Goal: Feedback & Contribution: Submit feedback/report problem

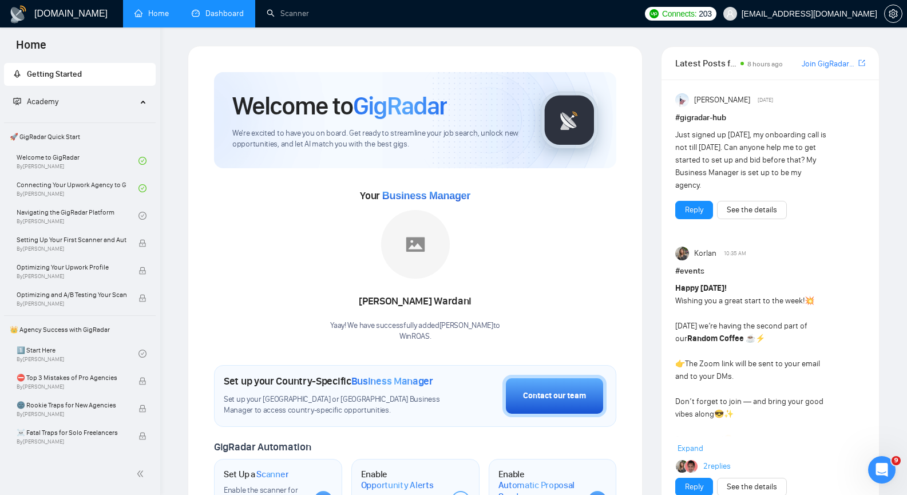
click at [237, 13] on link "Dashboard" at bounding box center [218, 14] width 52 height 10
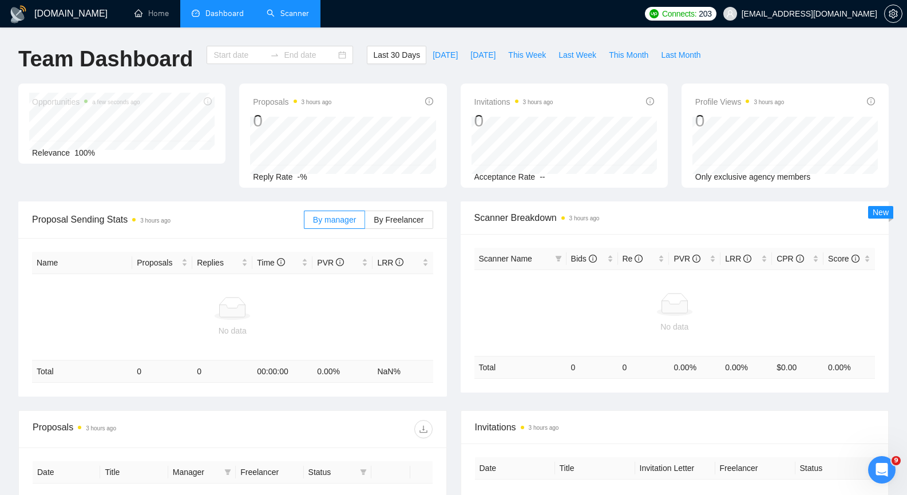
type input "[DATE]"
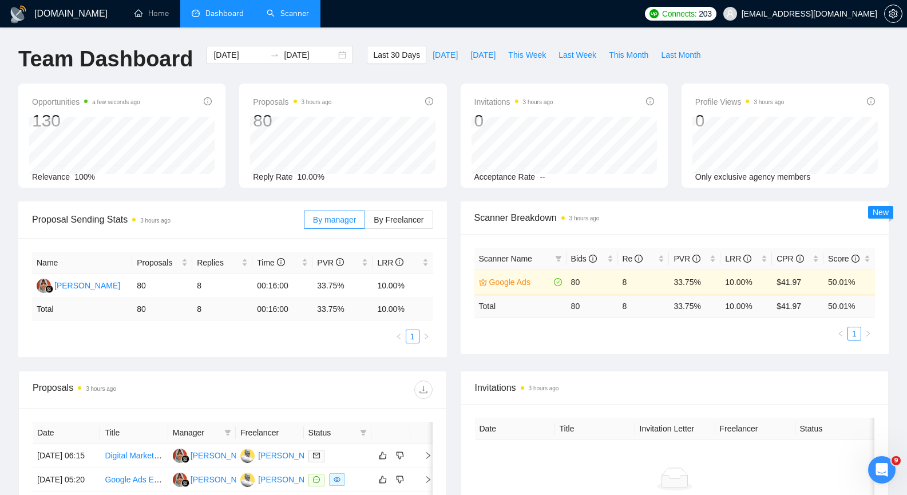
click at [283, 15] on link "Scanner" at bounding box center [288, 14] width 42 height 10
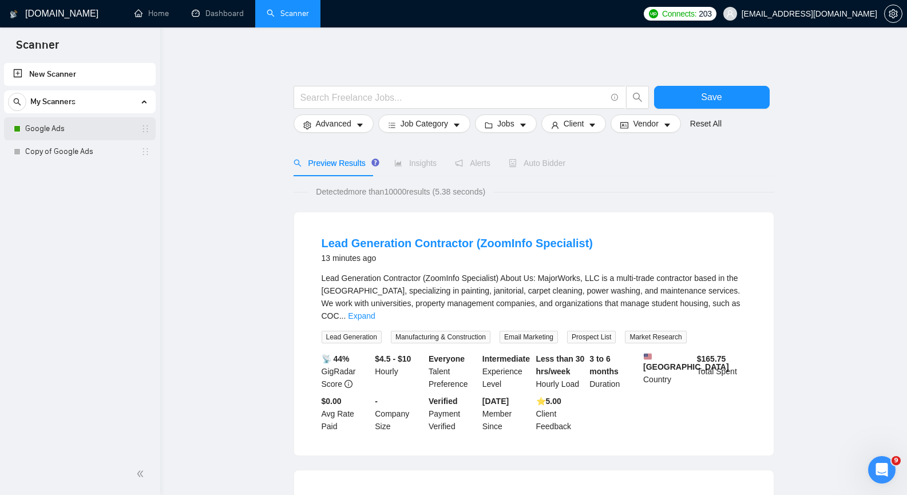
click at [52, 135] on link "Google Ads" at bounding box center [79, 128] width 109 height 23
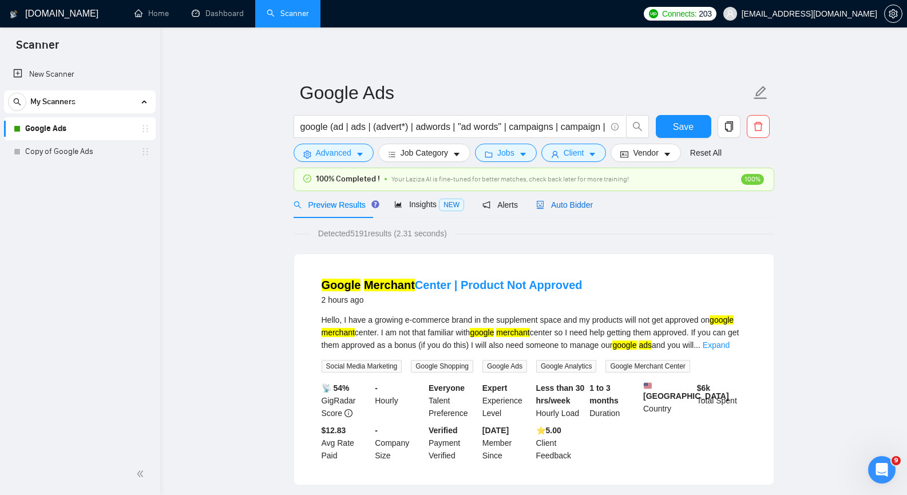
click at [564, 205] on span "Auto Bidder" at bounding box center [564, 204] width 57 height 9
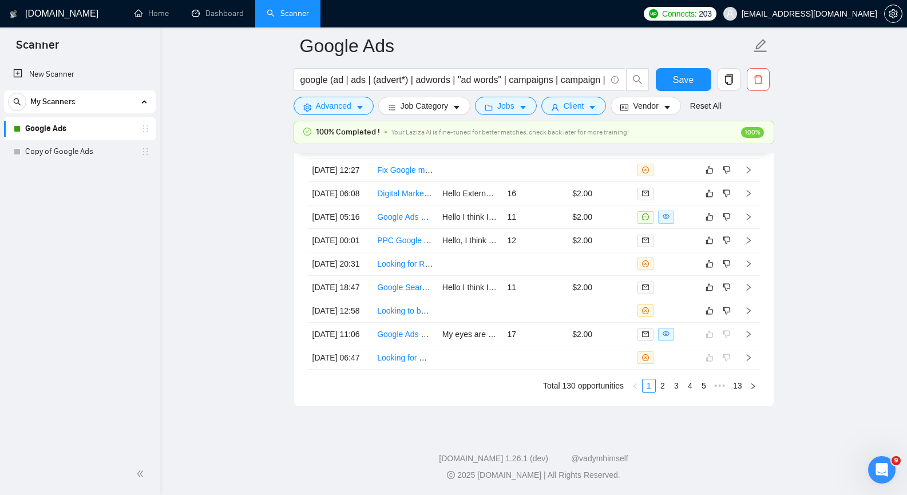
scroll to position [3032, 0]
click at [750, 307] on icon "right" at bounding box center [748, 311] width 8 height 8
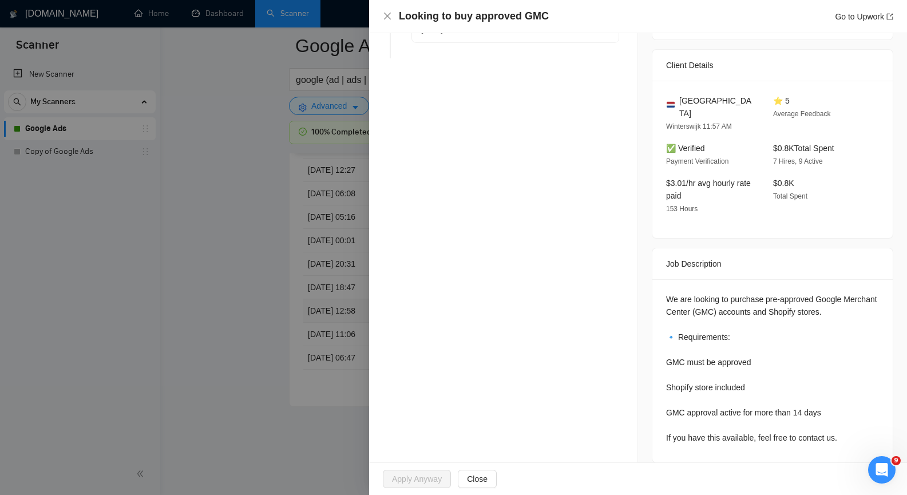
scroll to position [3052, 0]
click at [386, 15] on icon "close" at bounding box center [387, 16] width 7 height 7
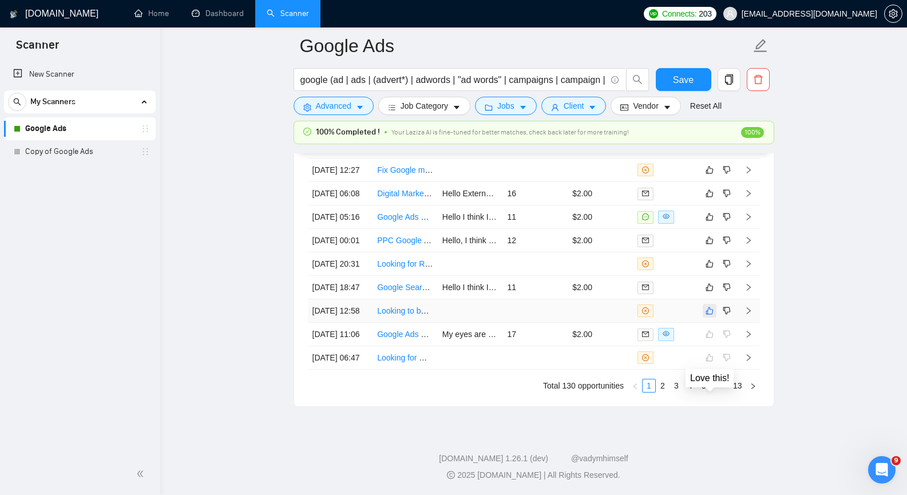
click at [712, 306] on icon "like" at bounding box center [709, 310] width 8 height 9
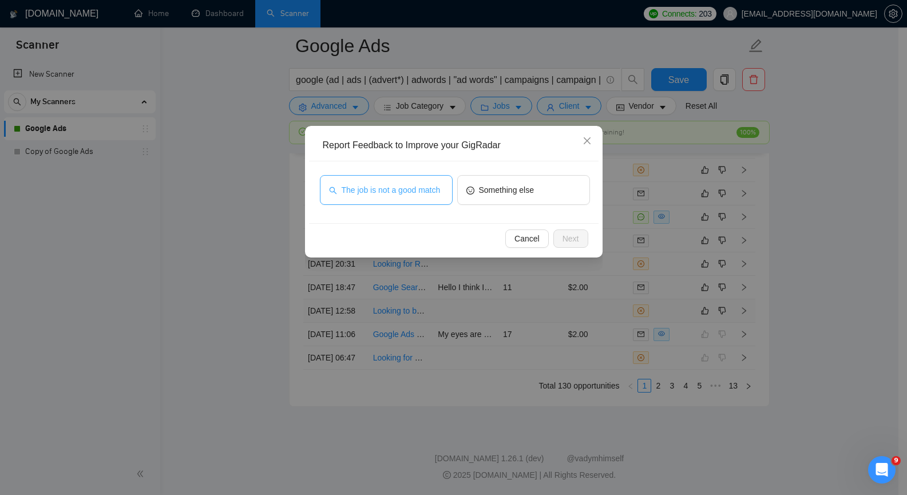
click at [434, 195] on span "The job is not a good match" at bounding box center [391, 190] width 99 height 13
click at [564, 236] on span "Next" at bounding box center [570, 238] width 17 height 13
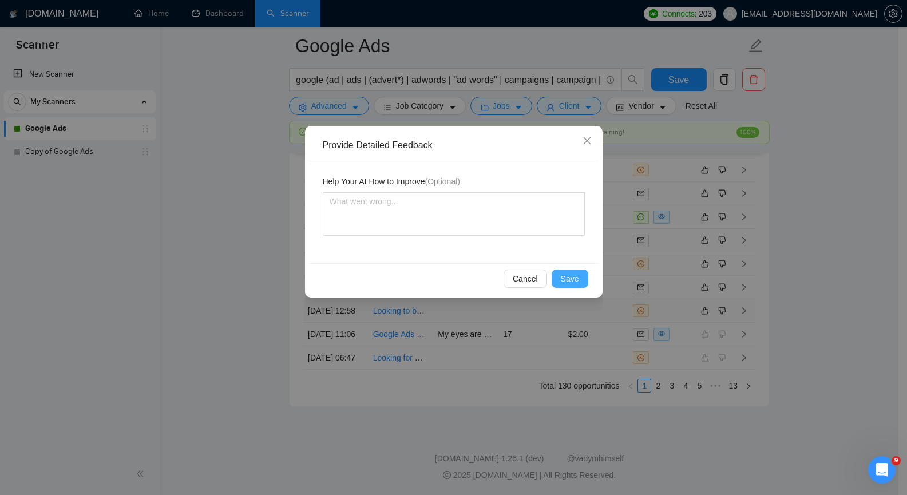
click at [568, 276] on span "Save" at bounding box center [570, 278] width 18 height 13
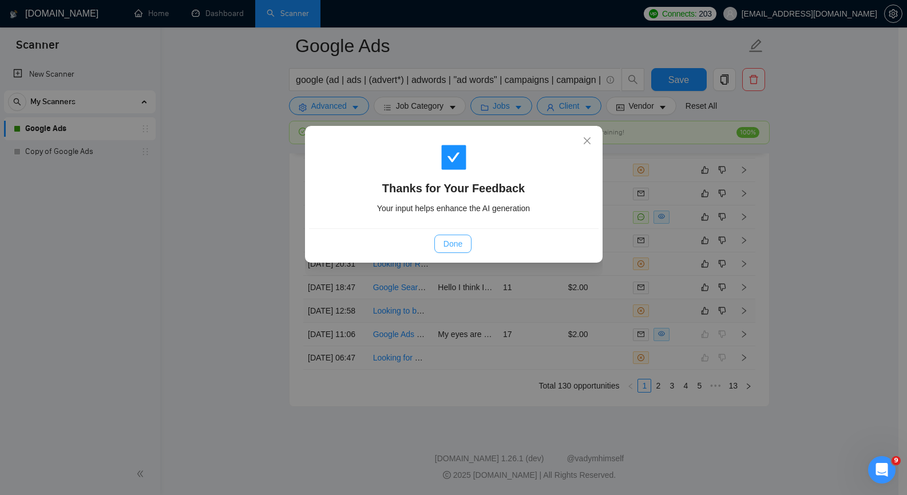
click at [462, 245] on span "Done" at bounding box center [452, 243] width 19 height 13
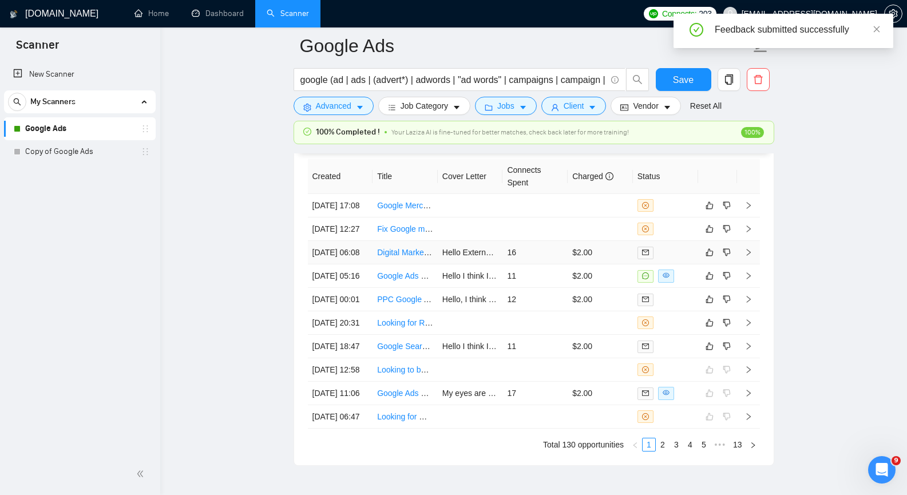
scroll to position [2878, 0]
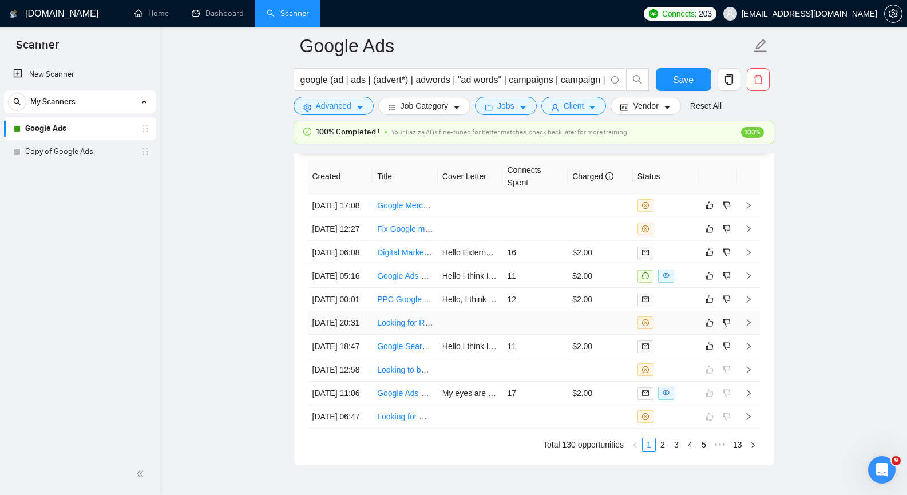
click at [750, 326] on icon "right" at bounding box center [748, 322] width 4 height 7
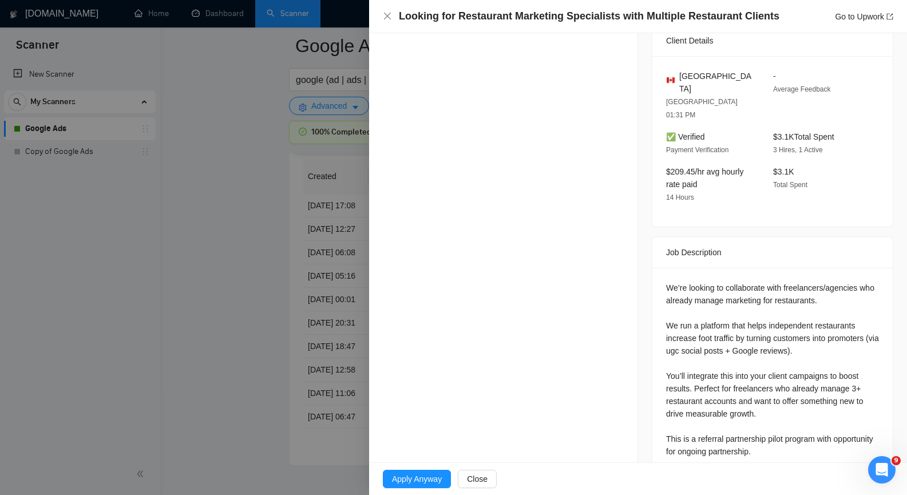
scroll to position [305, 0]
click at [474, 482] on span "Close" at bounding box center [477, 479] width 21 height 13
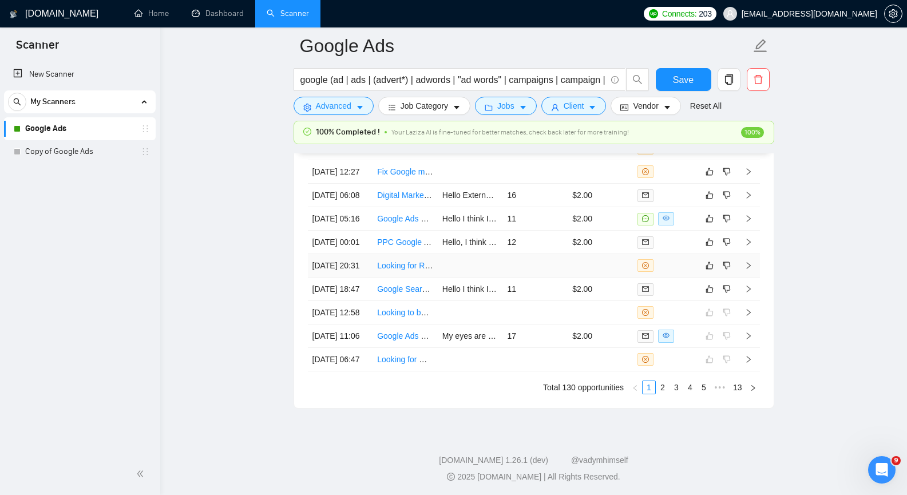
scroll to position [2935, 0]
click at [711, 269] on icon "like" at bounding box center [708, 265] width 7 height 7
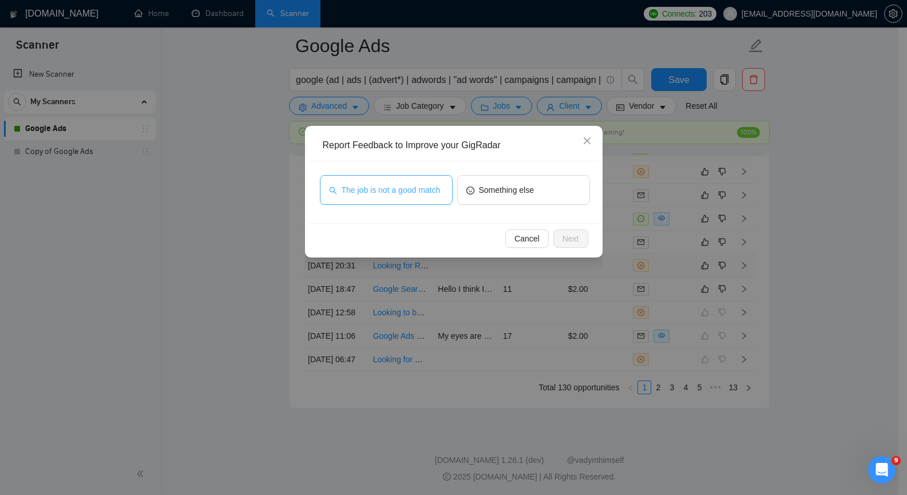
click at [423, 189] on span "The job is not a good match" at bounding box center [391, 190] width 99 height 13
click at [577, 242] on span "Next" at bounding box center [570, 238] width 17 height 13
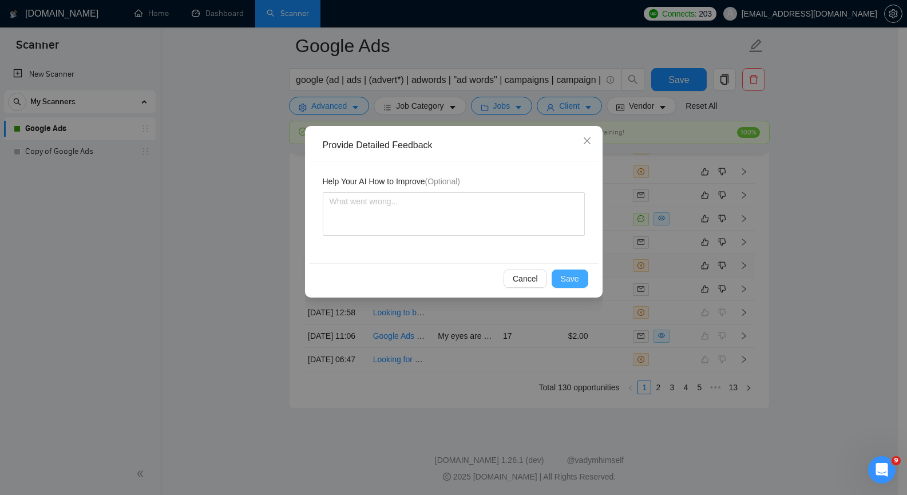
click at [570, 276] on span "Save" at bounding box center [570, 278] width 18 height 13
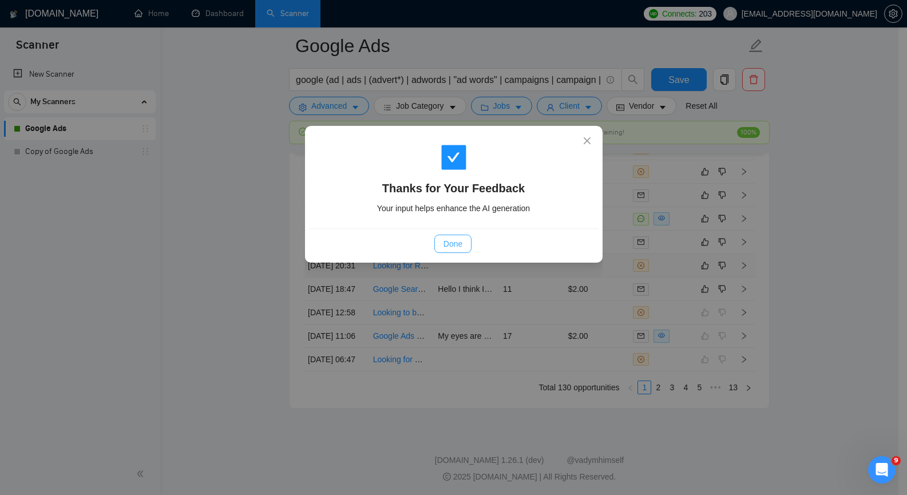
click at [441, 243] on button "Done" at bounding box center [452, 244] width 37 height 18
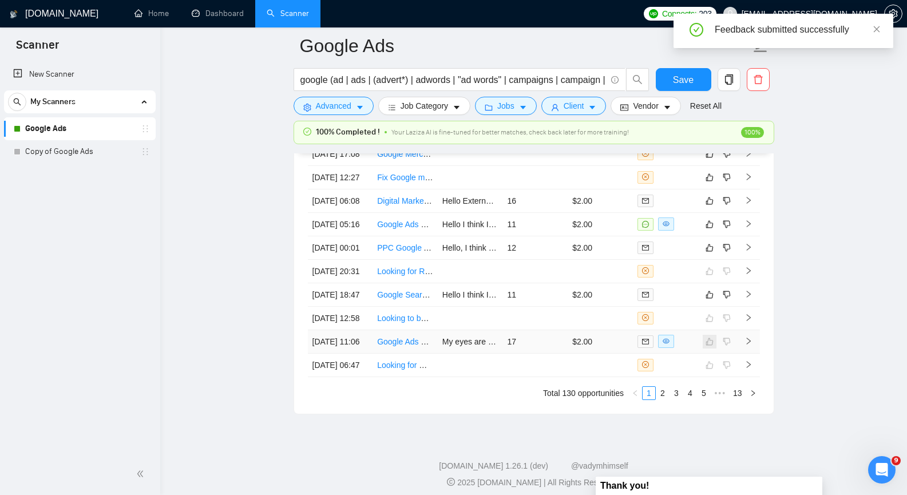
scroll to position [2763, 0]
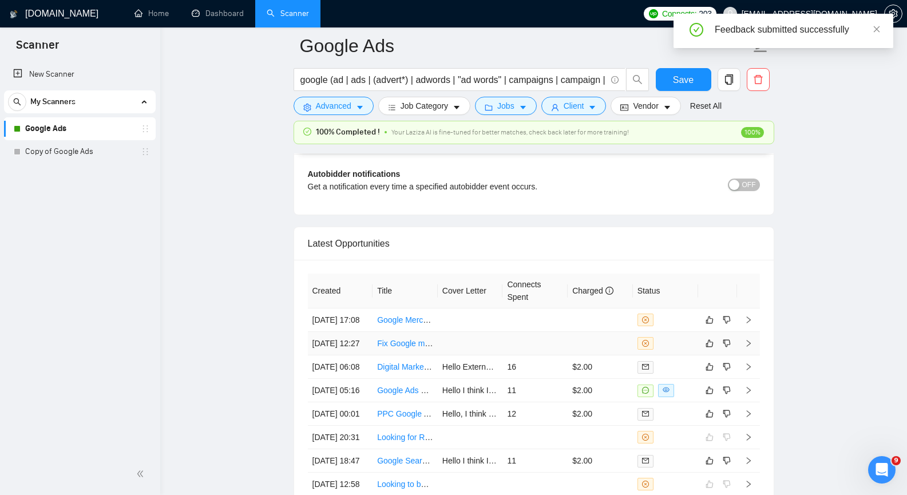
click at [748, 347] on icon "right" at bounding box center [748, 343] width 8 height 8
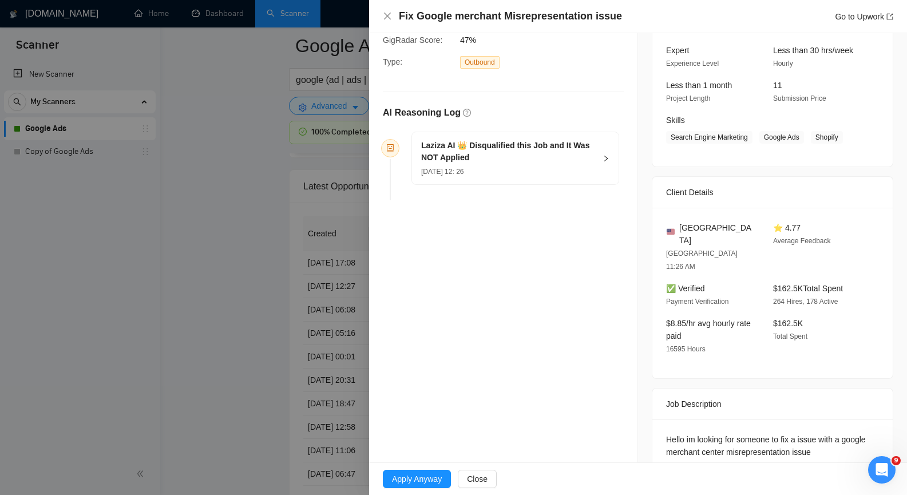
scroll to position [109, 0]
click at [491, 483] on button "Close" at bounding box center [477, 479] width 39 height 18
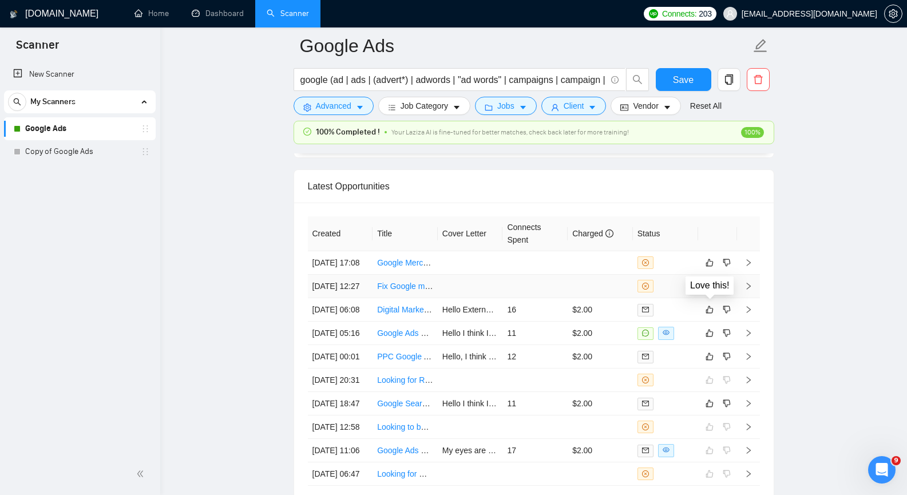
click at [707, 290] on icon "like" at bounding box center [708, 286] width 7 height 7
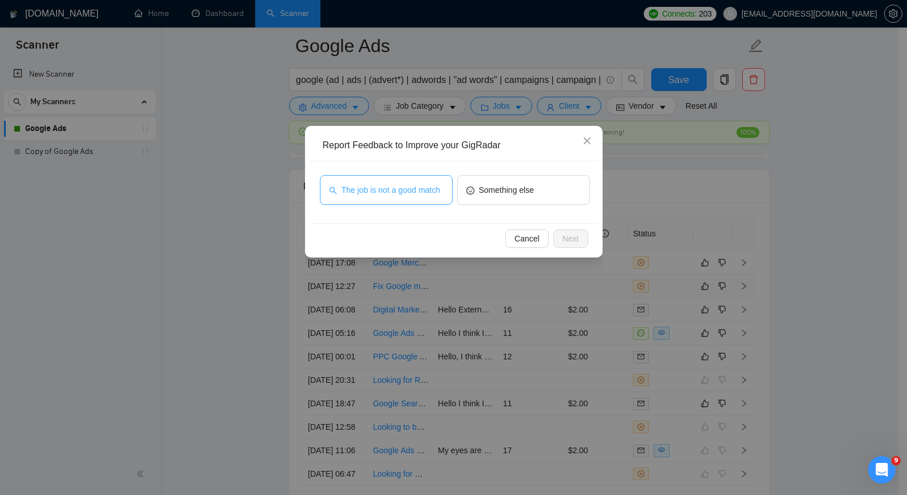
click at [391, 182] on button "The job is not a good match" at bounding box center [386, 190] width 133 height 30
click at [574, 237] on span "Next" at bounding box center [570, 238] width 17 height 13
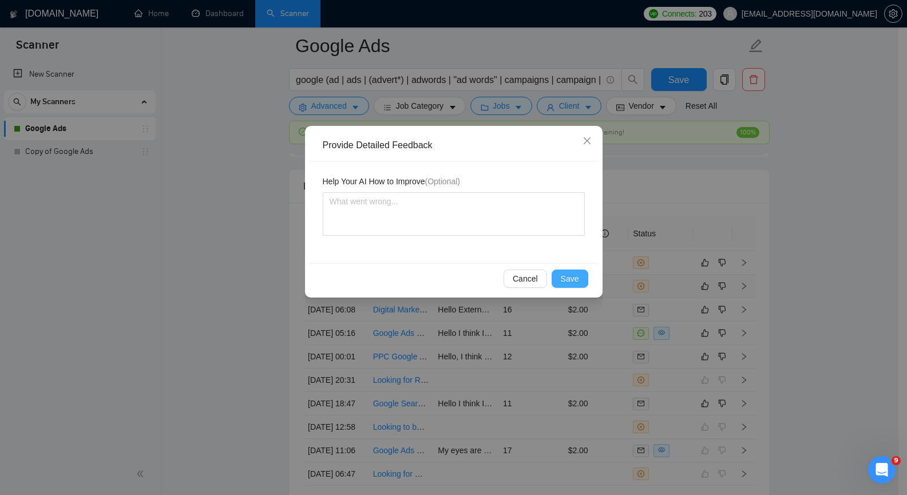
click at [576, 276] on span "Save" at bounding box center [570, 278] width 18 height 13
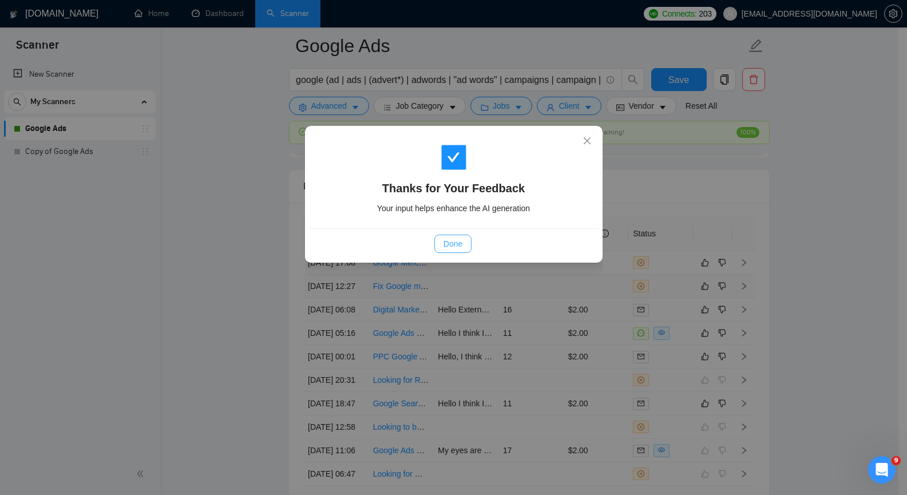
click at [455, 246] on span "Done" at bounding box center [452, 243] width 19 height 13
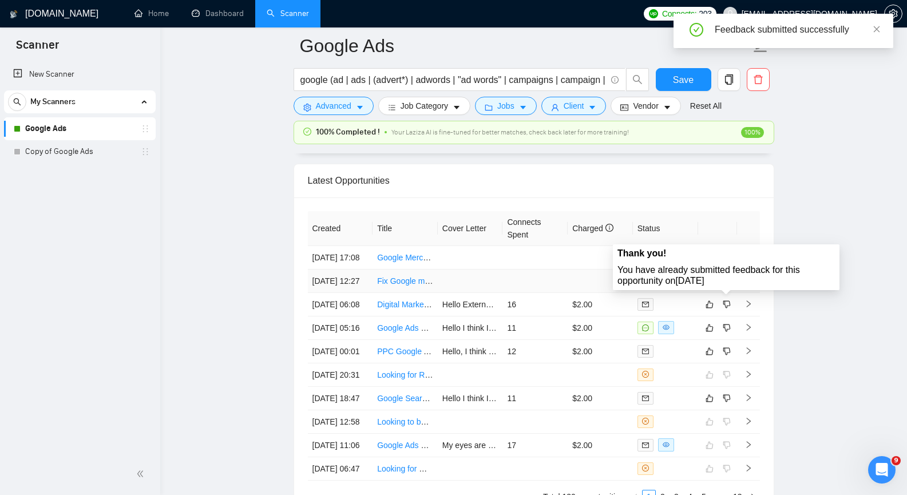
scroll to position [2763, 0]
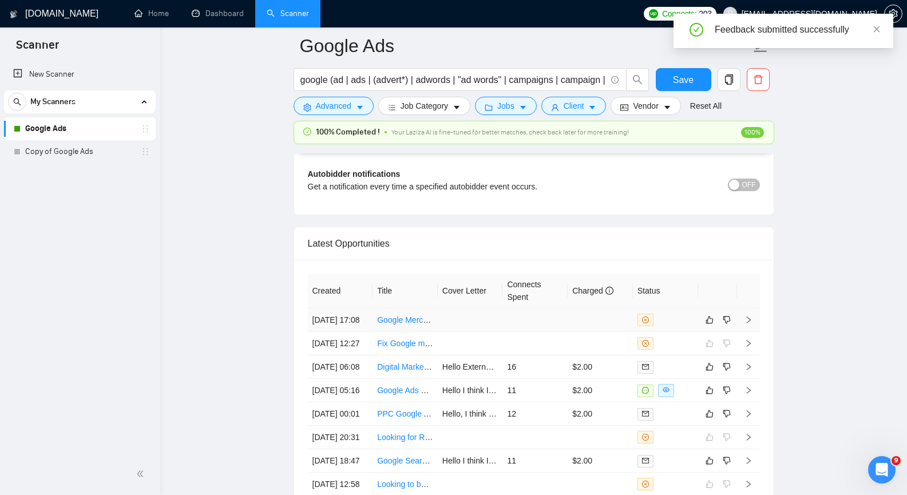
click at [748, 323] on icon "right" at bounding box center [748, 320] width 8 height 8
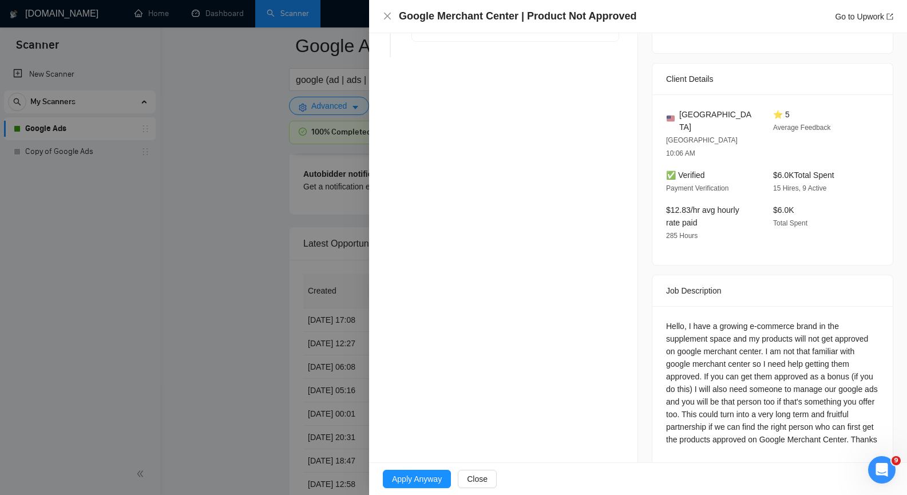
scroll to position [252, 0]
click at [383, 9] on div "Google Merchant Center | Product Not Approved Go to Upwork" at bounding box center [638, 16] width 510 height 14
click at [386, 18] on icon "close" at bounding box center [387, 15] width 9 height 9
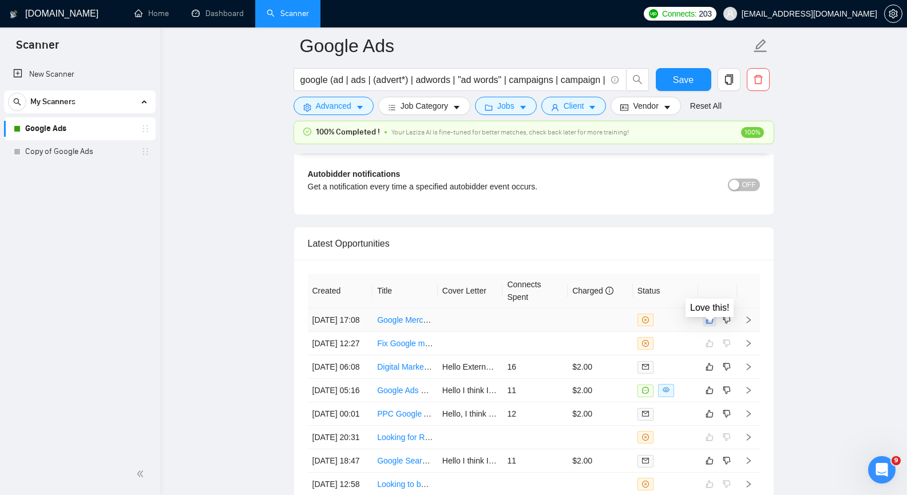
click at [711, 321] on button "button" at bounding box center [710, 320] width 14 height 14
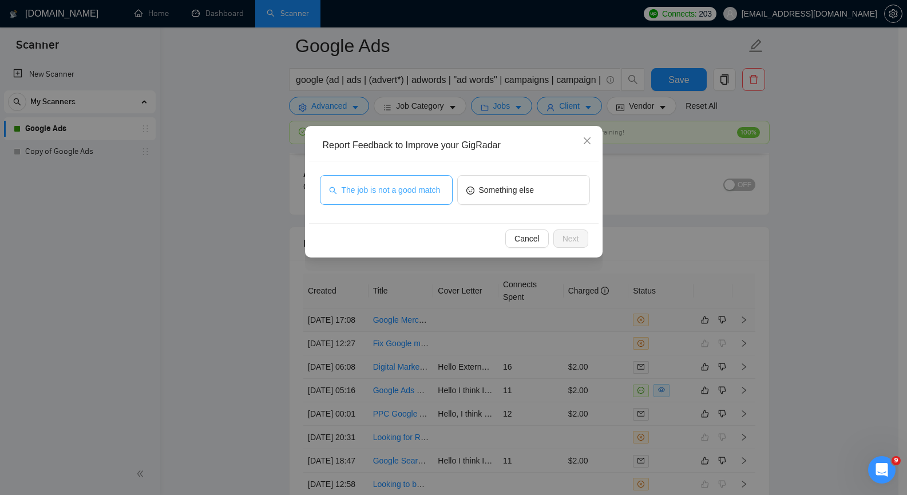
click at [351, 193] on span "The job is not a good match" at bounding box center [391, 190] width 99 height 13
click at [562, 233] on span "Next" at bounding box center [570, 238] width 17 height 13
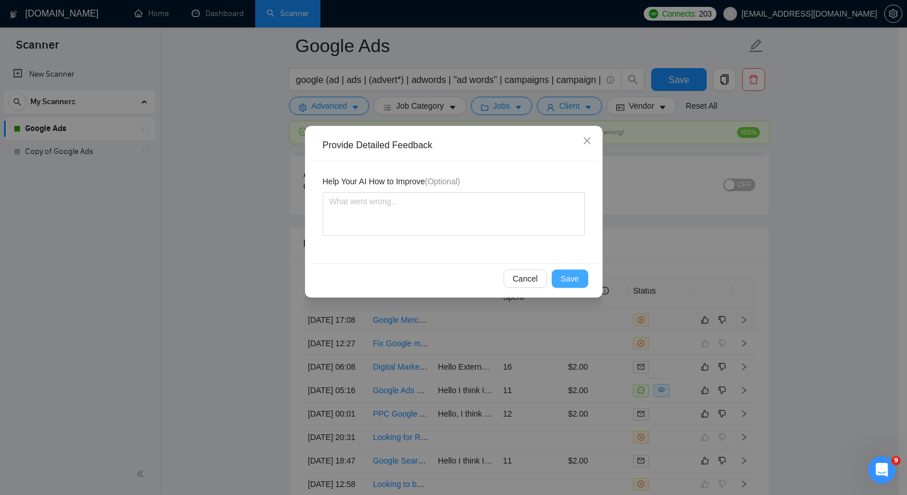
click at [569, 276] on span "Save" at bounding box center [570, 278] width 18 height 13
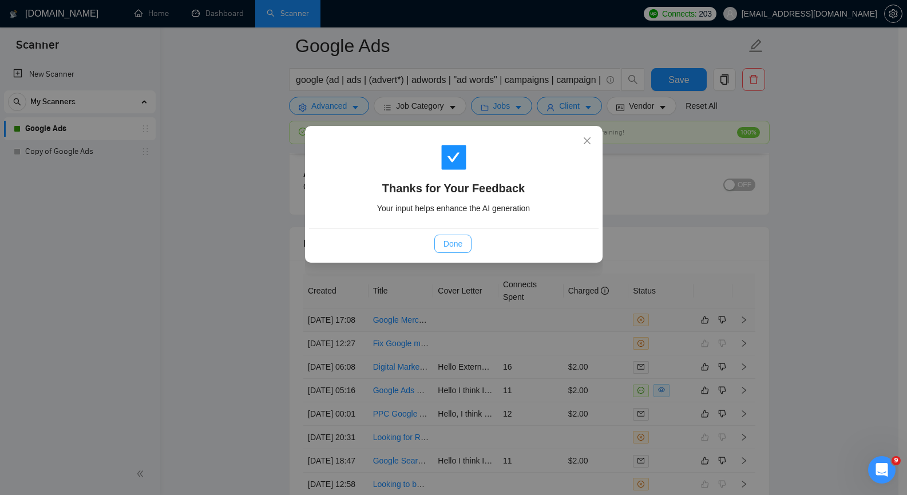
click at [443, 241] on span "Done" at bounding box center [452, 243] width 19 height 13
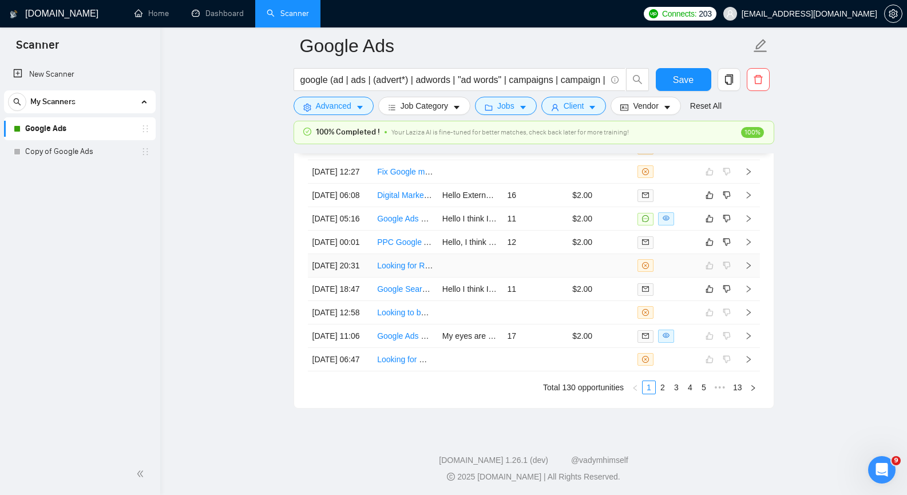
scroll to position [2935, 0]
click at [747, 292] on icon "right" at bounding box center [748, 288] width 4 height 7
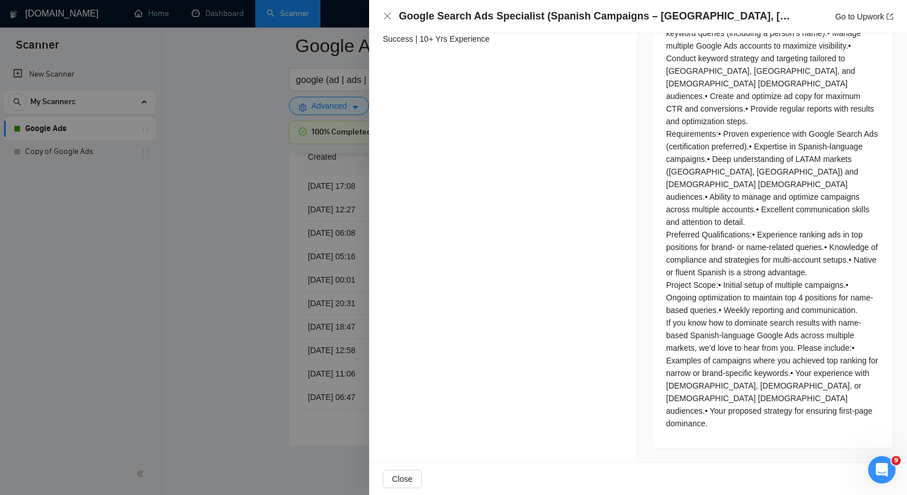
scroll to position [794, 0]
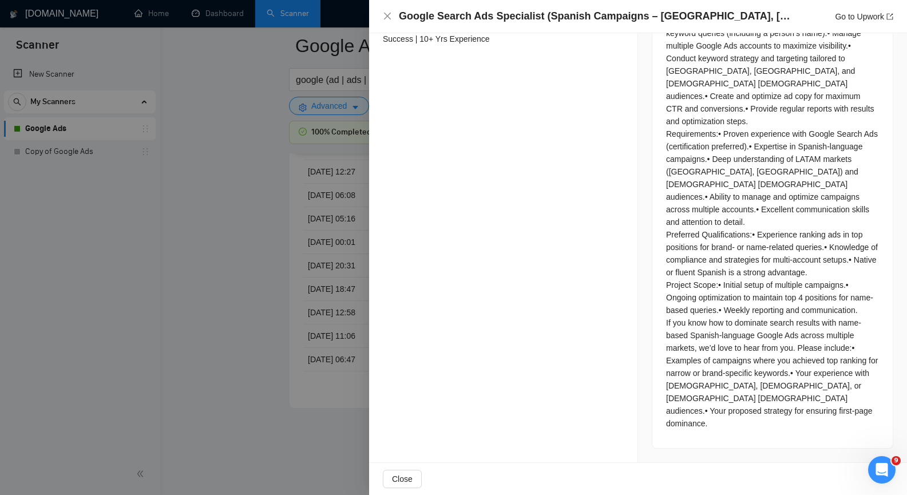
click at [384, 14] on icon "close" at bounding box center [387, 15] width 9 height 9
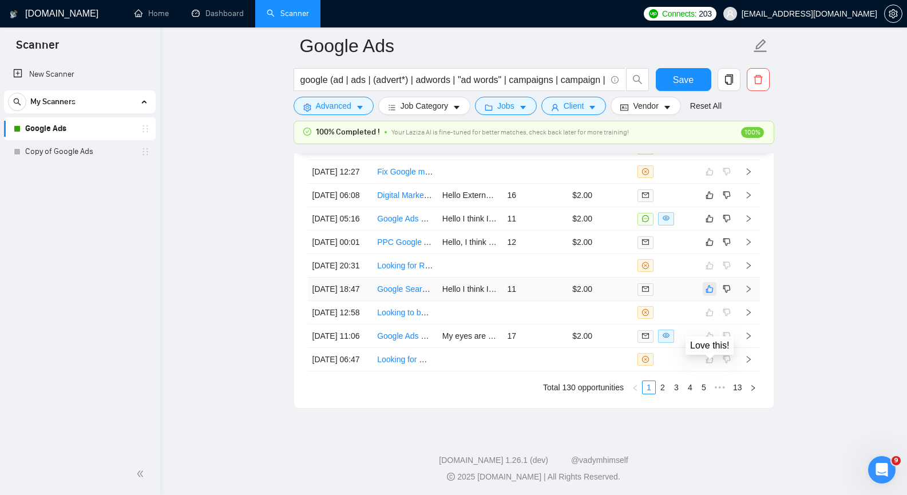
click at [711, 294] on icon "like" at bounding box center [709, 288] width 8 height 9
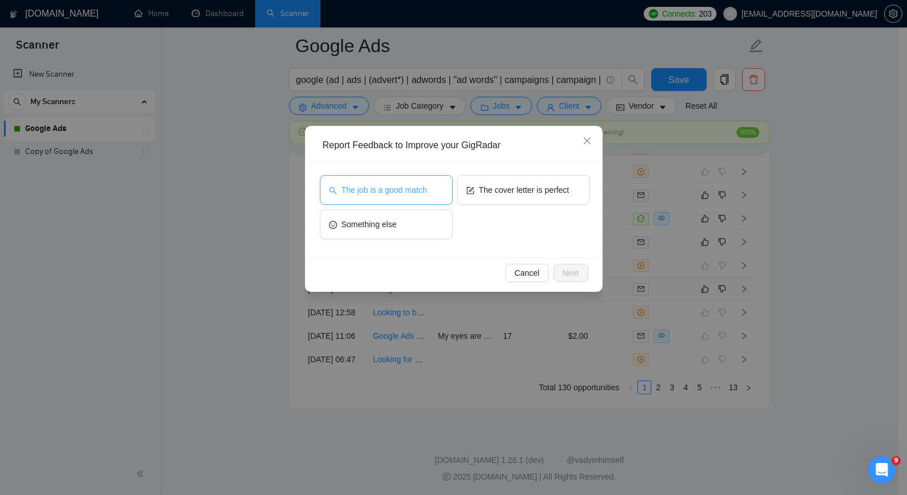
click at [439, 198] on button "The job is a good match" at bounding box center [386, 190] width 133 height 30
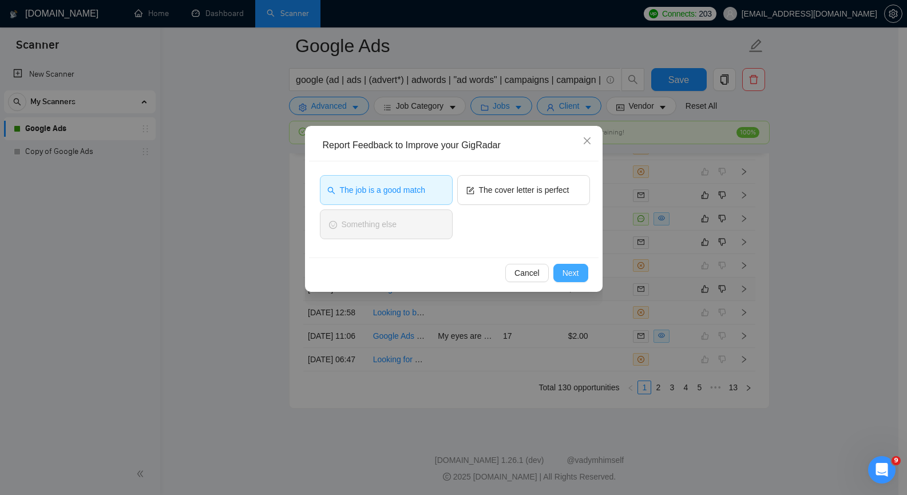
click at [564, 271] on span "Next" at bounding box center [570, 273] width 17 height 13
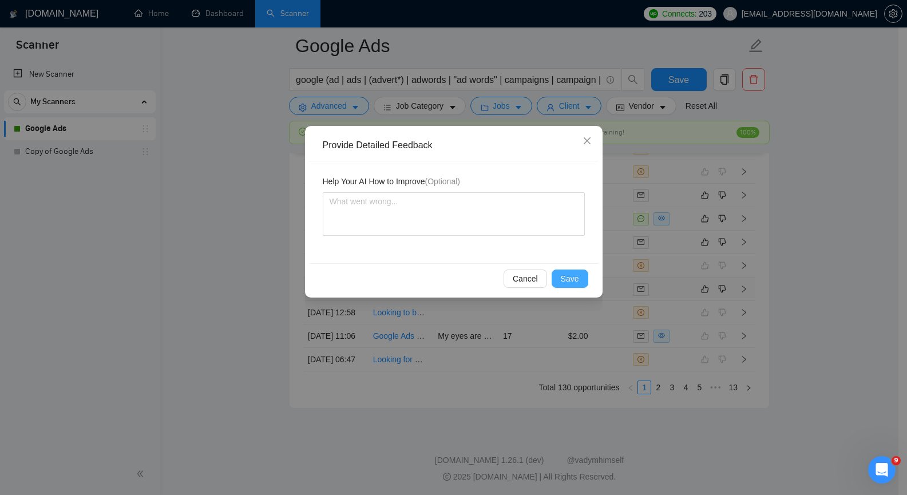
click at [571, 285] on button "Save" at bounding box center [570, 278] width 37 height 18
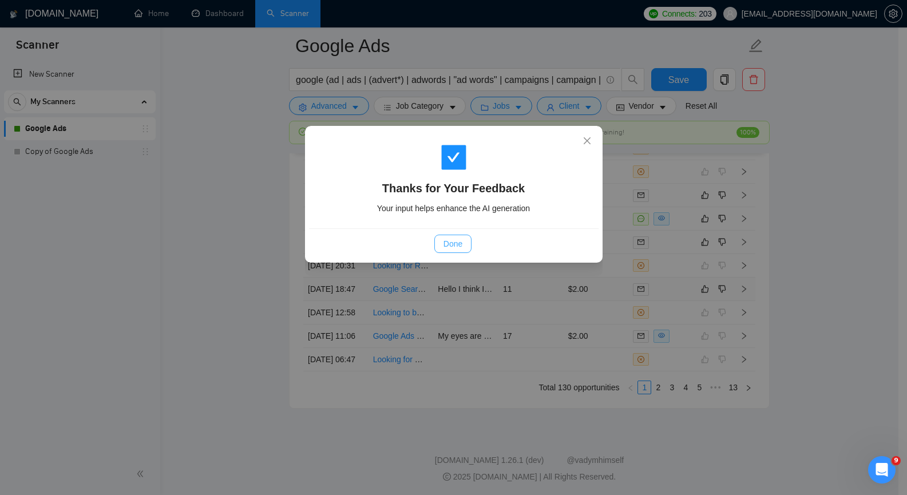
click at [461, 245] on span "Done" at bounding box center [452, 243] width 19 height 13
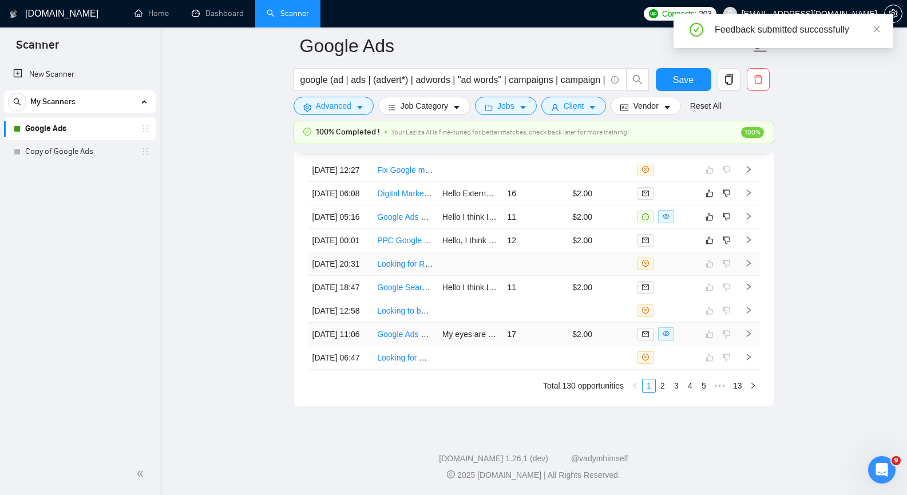
scroll to position [2878, 0]
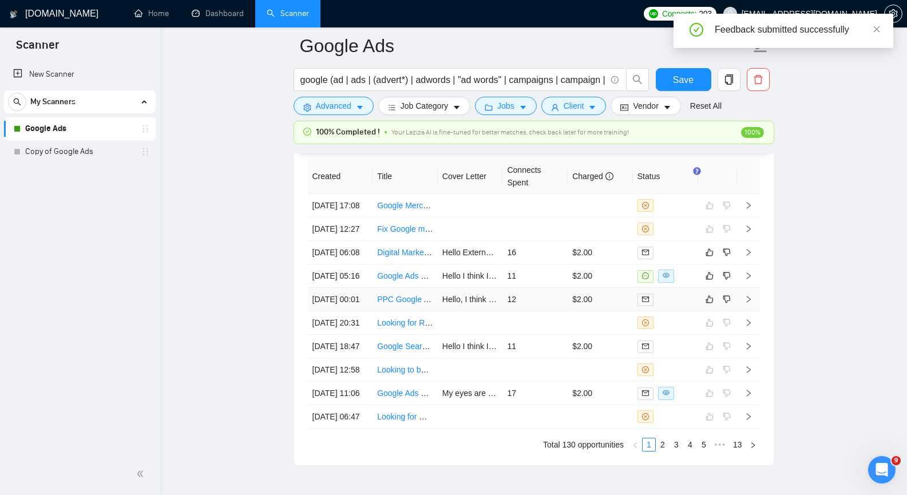
click at [750, 303] on icon "right" at bounding box center [748, 299] width 8 height 8
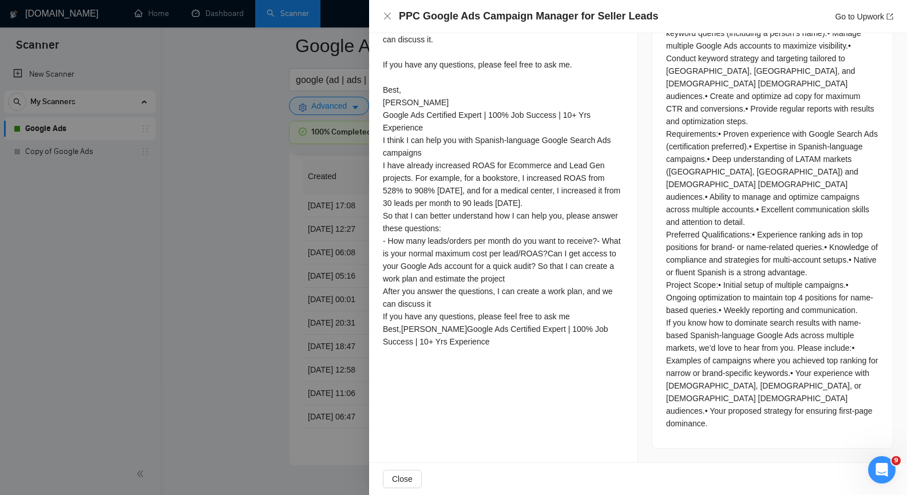
drag, startPoint x: 750, startPoint y: 350, endPoint x: 487, endPoint y: 318, distance: 264.6
click at [577, 352] on div "Hello, I think I can help you with PPC Google Ads Campaign Manager for Seller L…" at bounding box center [503, 80] width 241 height 546
click at [166, 144] on div at bounding box center [453, 247] width 907 height 495
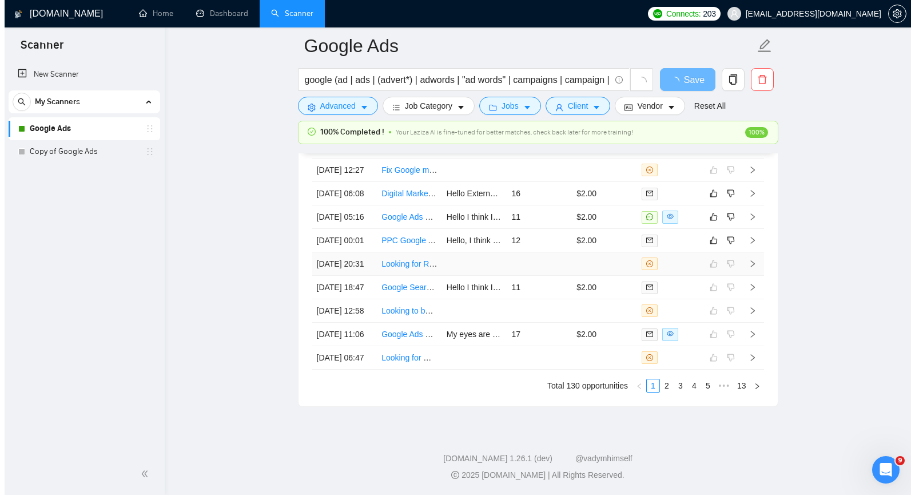
scroll to position [2878, 0]
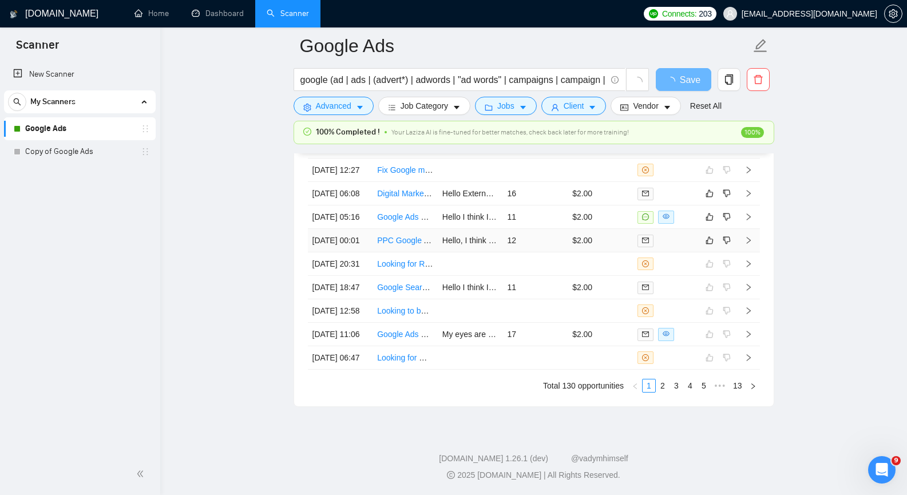
click at [747, 243] on icon "right" at bounding box center [748, 240] width 8 height 8
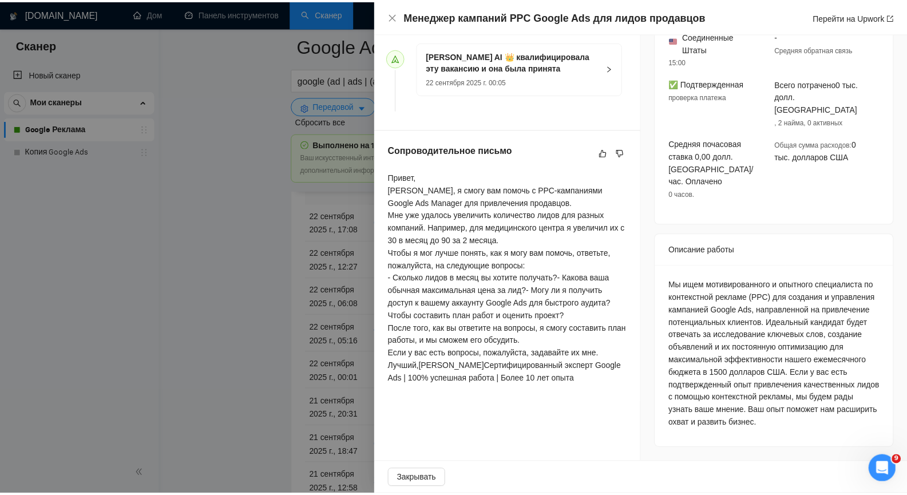
scroll to position [410, 0]
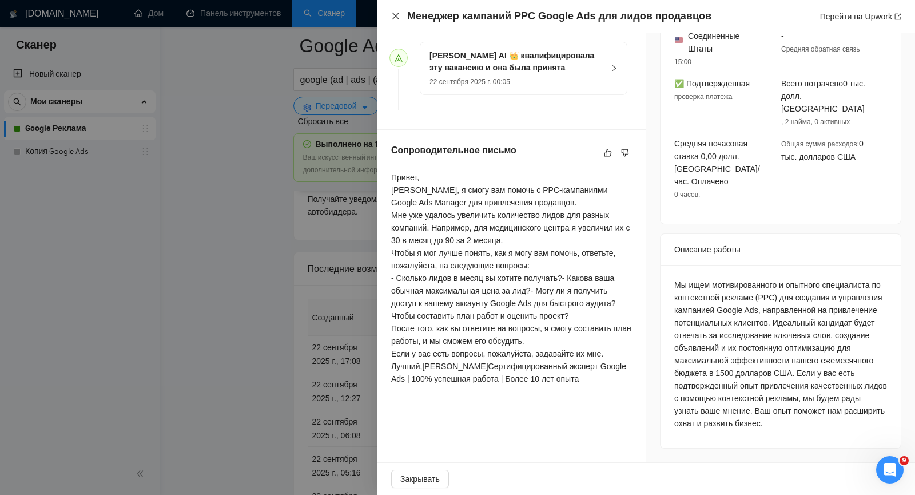
click at [395, 15] on icon "закрывать" at bounding box center [395, 15] width 9 height 9
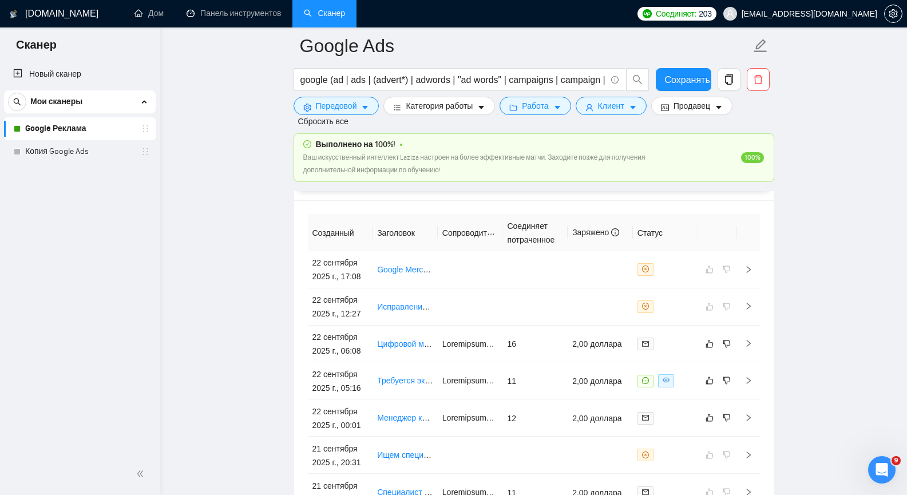
scroll to position [2992, 0]
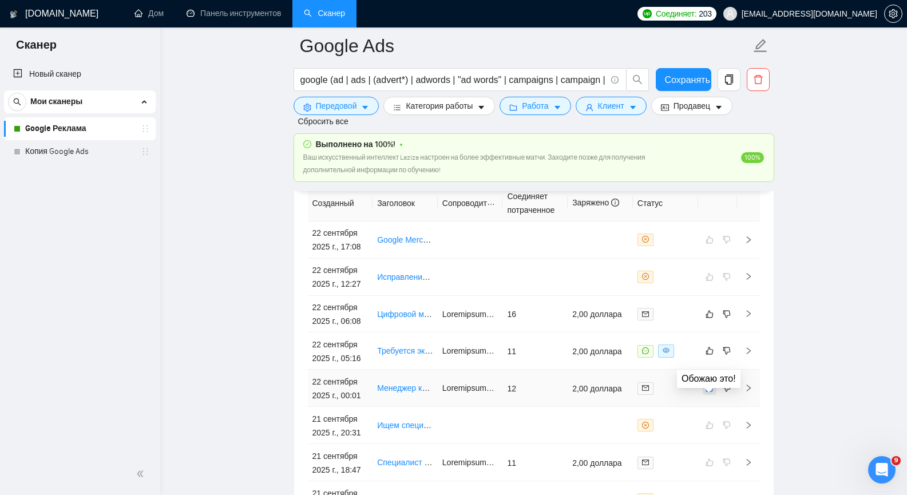
click at [711, 392] on icon "нравиться" at bounding box center [709, 387] width 8 height 9
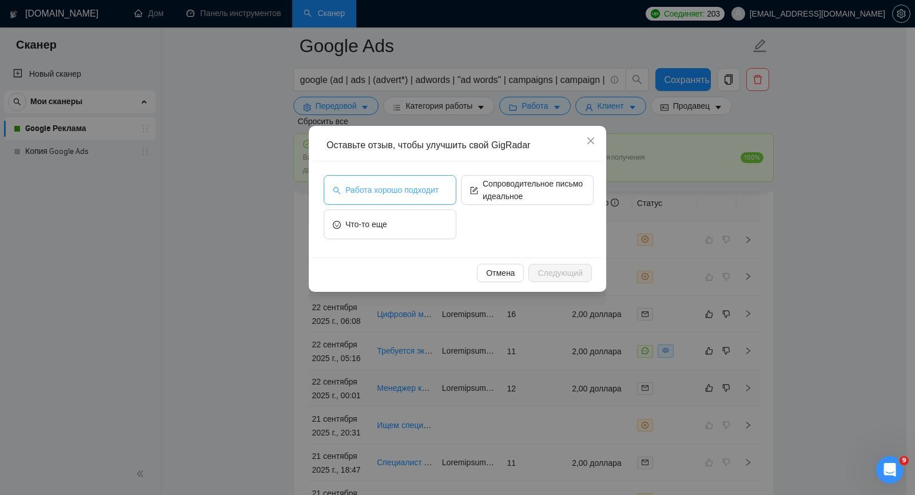
click at [425, 195] on font "Работа хорошо подходит" at bounding box center [392, 189] width 93 height 9
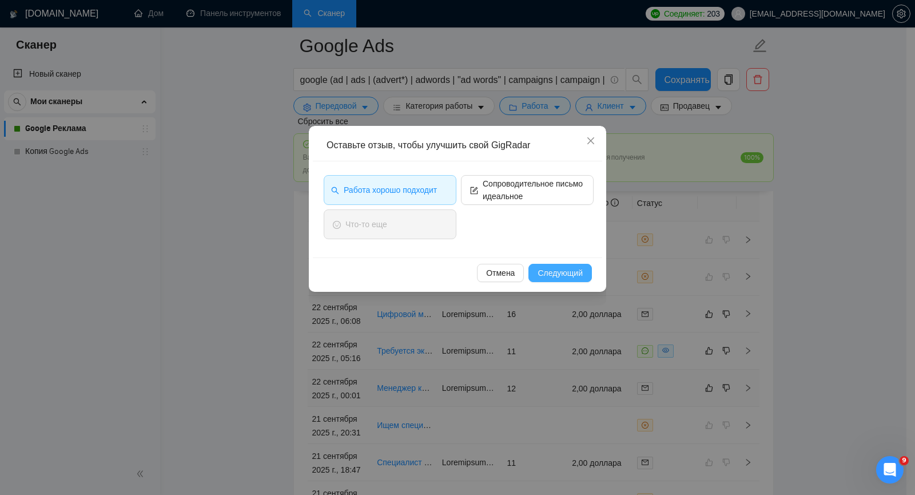
click at [548, 273] on font "Следующий" at bounding box center [560, 272] width 45 height 9
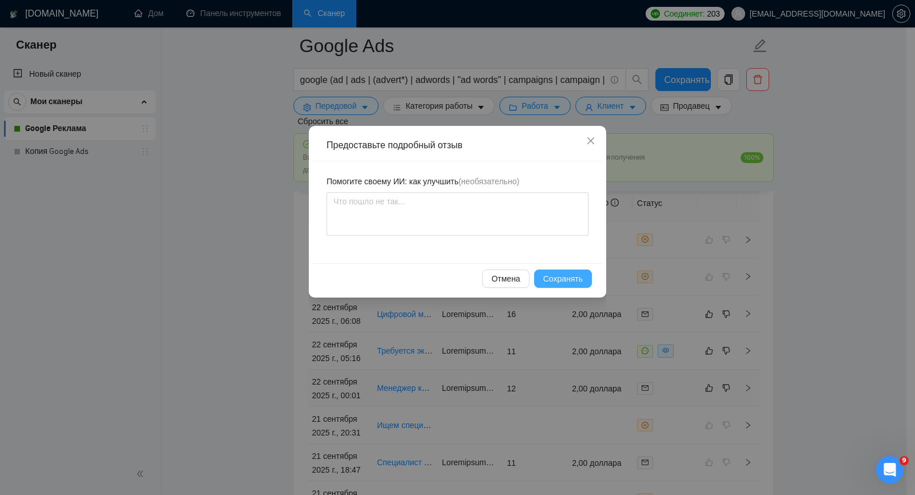
click at [548, 274] on font "Сохранять" at bounding box center [563, 278] width 39 height 9
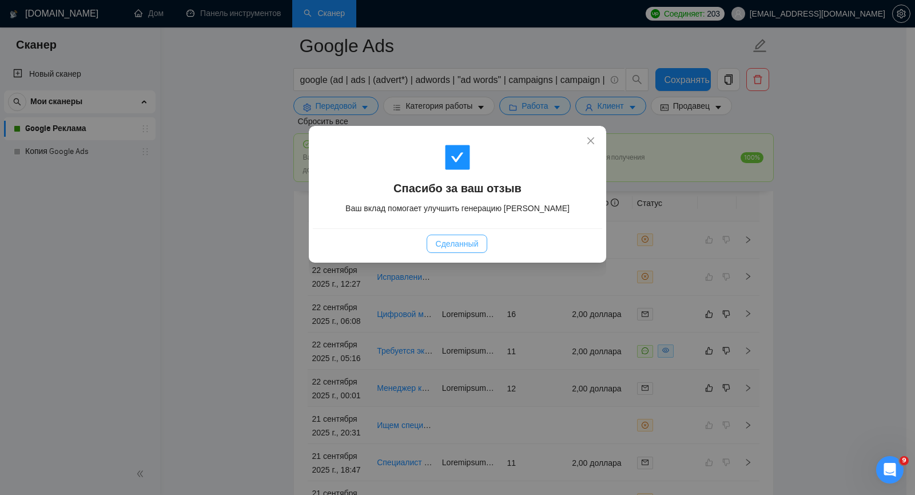
click at [478, 244] on button "Сделанный" at bounding box center [457, 244] width 61 height 18
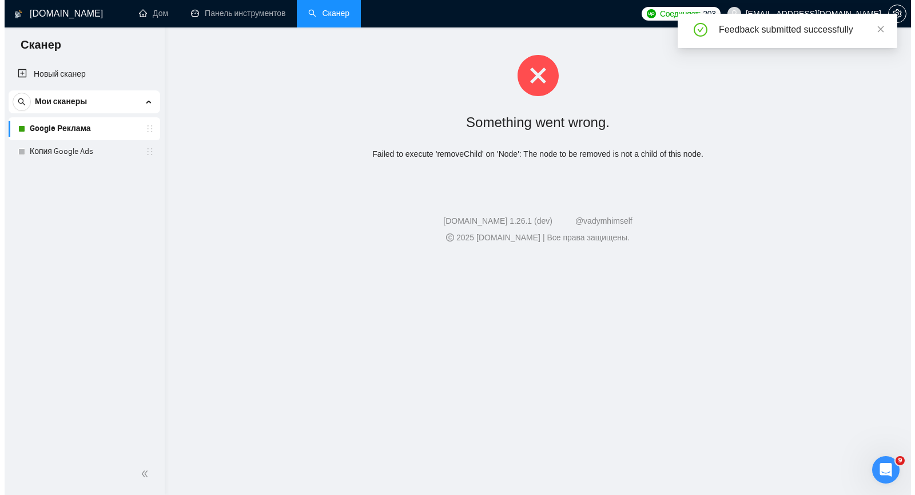
scroll to position [0, 0]
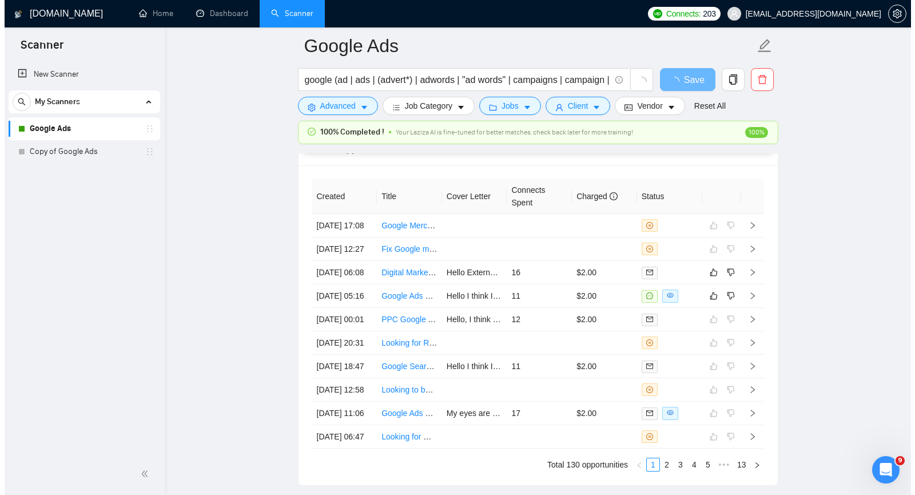
scroll to position [2774, 0]
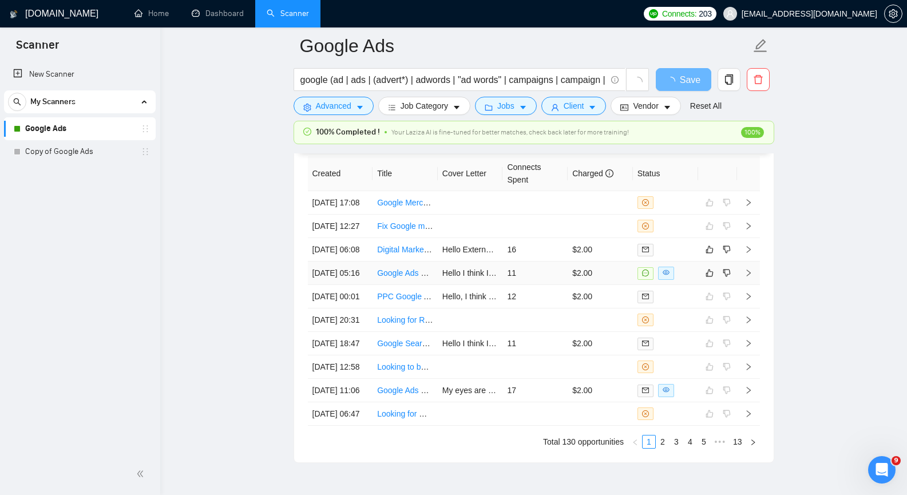
click at [749, 277] on icon "right" at bounding box center [748, 273] width 8 height 8
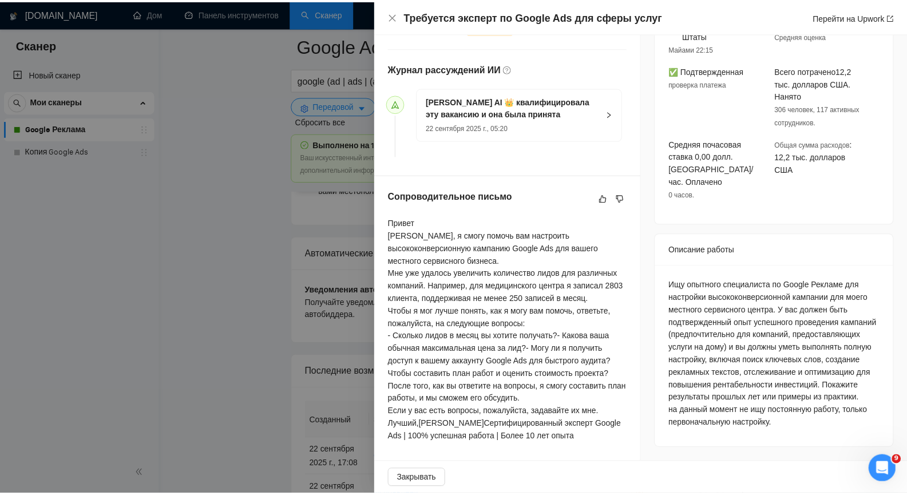
scroll to position [414, 0]
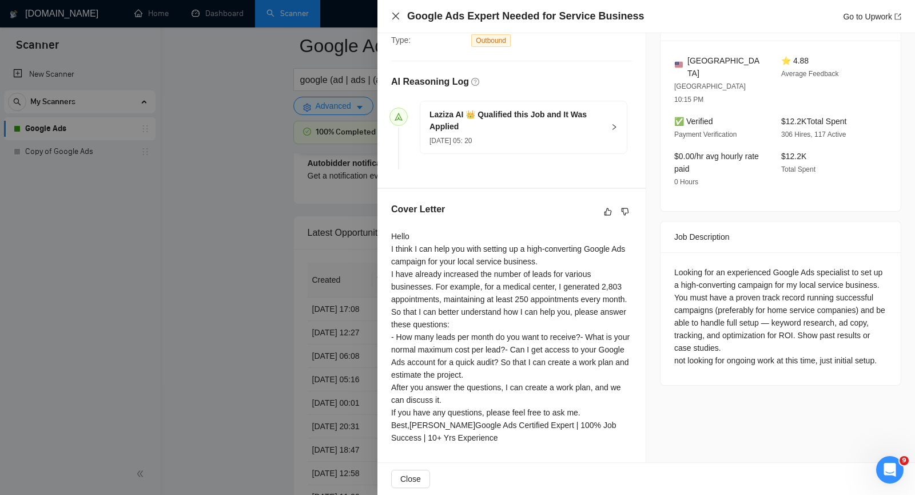
click at [399, 19] on icon "close" at bounding box center [395, 16] width 7 height 7
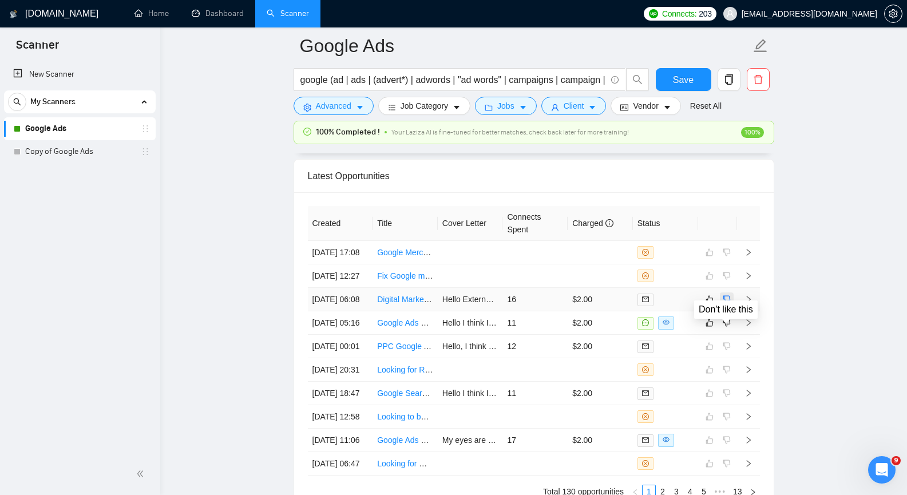
scroll to position [2832, 0]
click at [727, 327] on icon "dislike" at bounding box center [727, 322] width 8 height 9
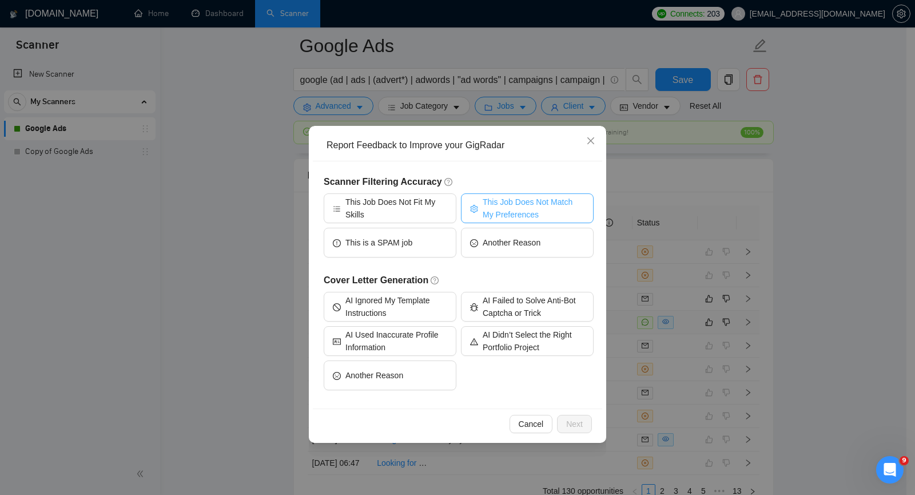
click at [510, 208] on span "This Job Does Not Match My Preferences" at bounding box center [534, 208] width 102 height 25
click at [574, 419] on span "Next" at bounding box center [574, 424] width 17 height 13
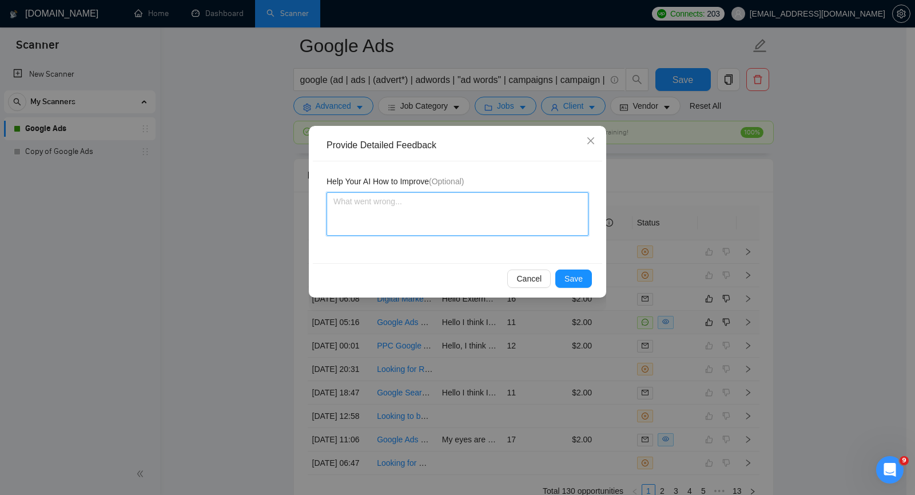
click at [397, 220] on textarea at bounding box center [458, 213] width 262 height 43
paste textarea "The client is not seeking ongoing optimization. Only campaign creation."
type textarea "The client is not seeking ongoing optimization. Only campaign creation."
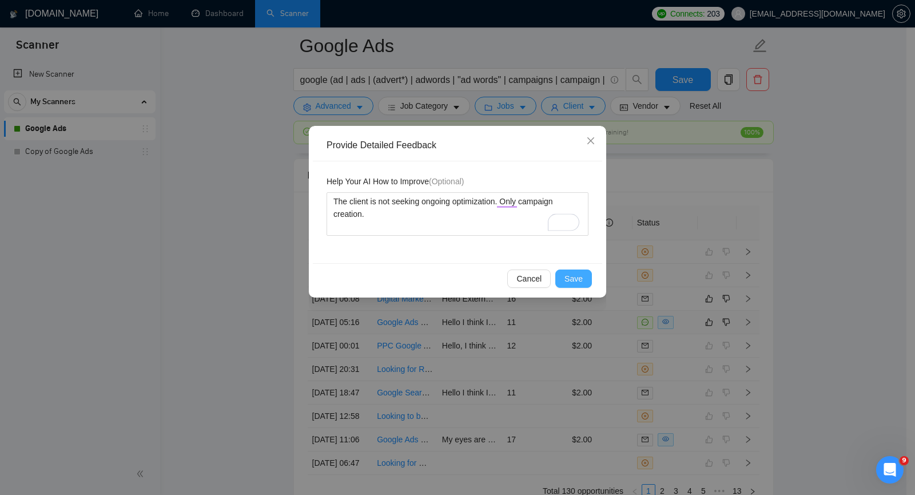
click at [581, 280] on span "Save" at bounding box center [574, 278] width 18 height 13
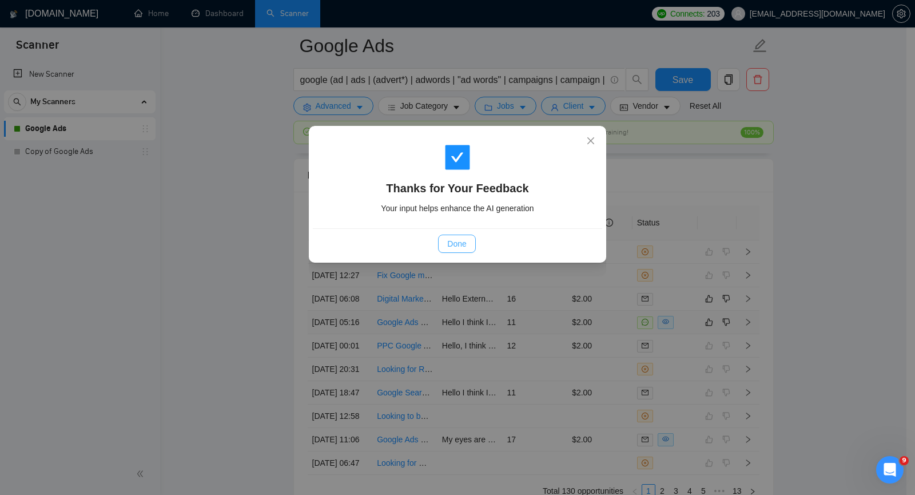
click at [446, 237] on button "Done" at bounding box center [456, 244] width 37 height 18
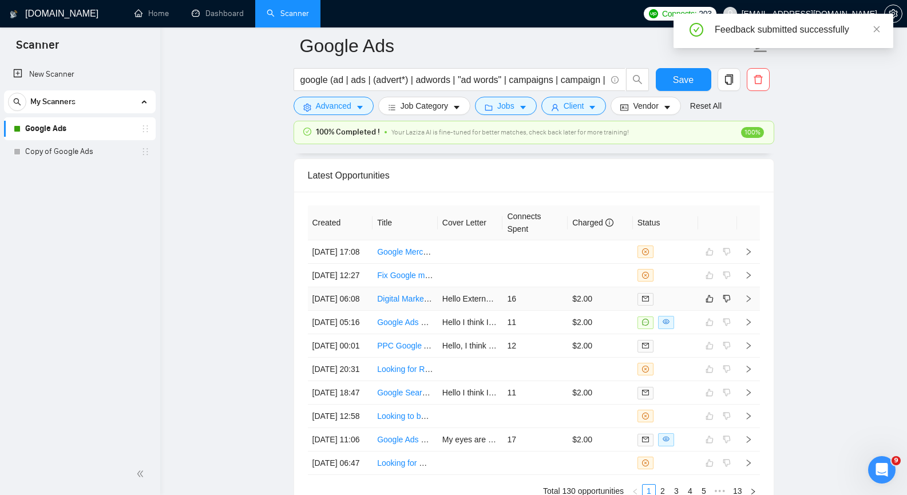
click at [748, 302] on icon "right" at bounding box center [748, 298] width 4 height 7
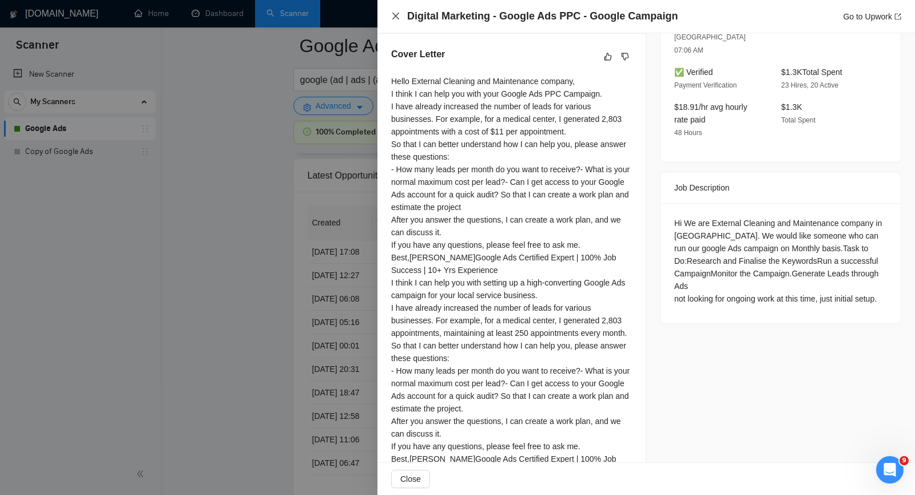
click at [394, 13] on icon "close" at bounding box center [395, 15] width 9 height 9
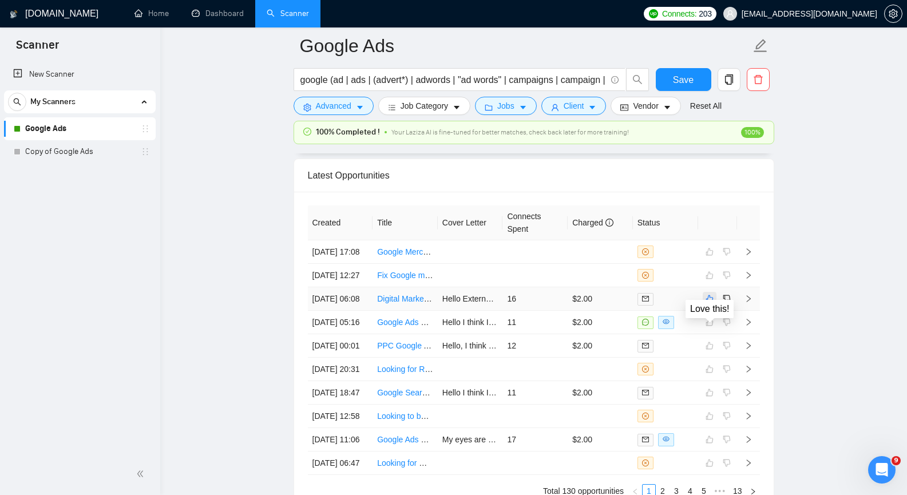
click at [705, 303] on icon "like" at bounding box center [709, 298] width 8 height 9
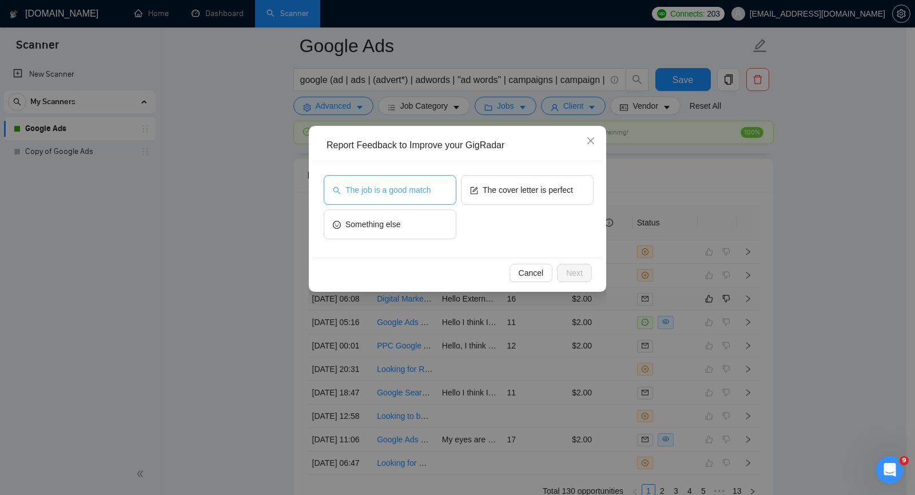
click at [418, 196] on button "The job is a good match" at bounding box center [390, 190] width 133 height 30
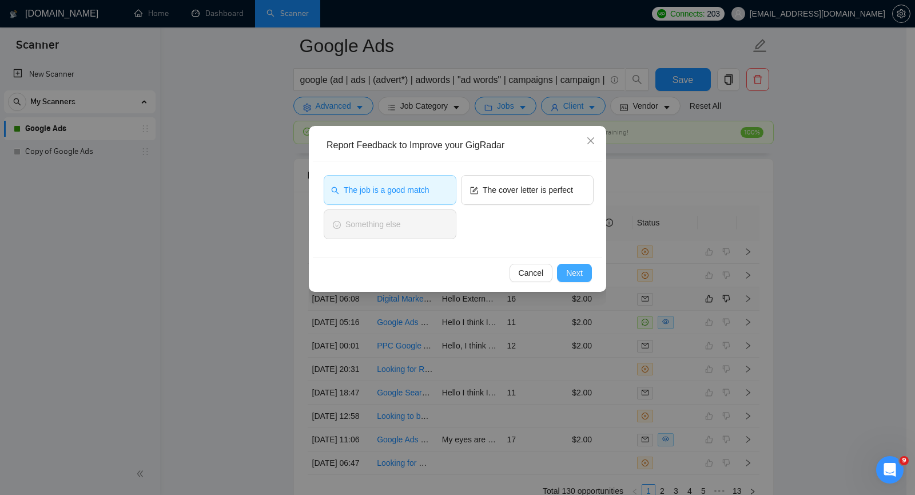
click at [570, 276] on span "Next" at bounding box center [574, 273] width 17 height 13
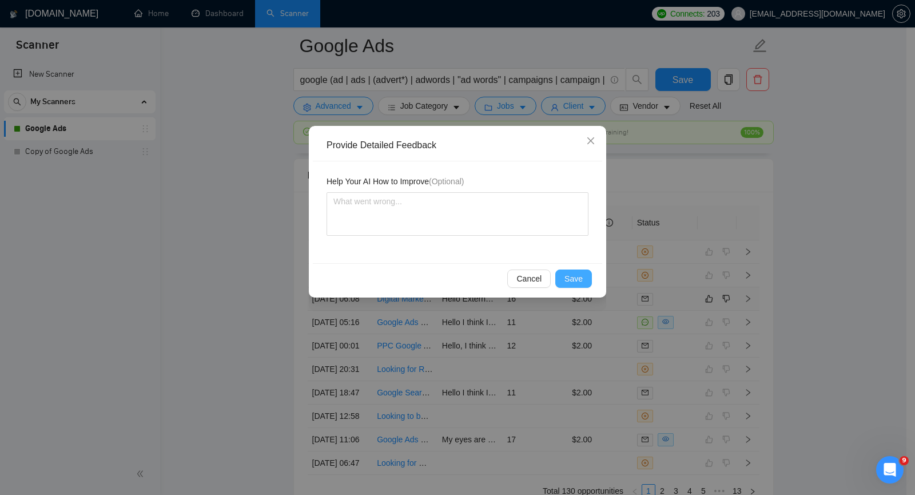
click at [570, 278] on span "Save" at bounding box center [574, 278] width 18 height 13
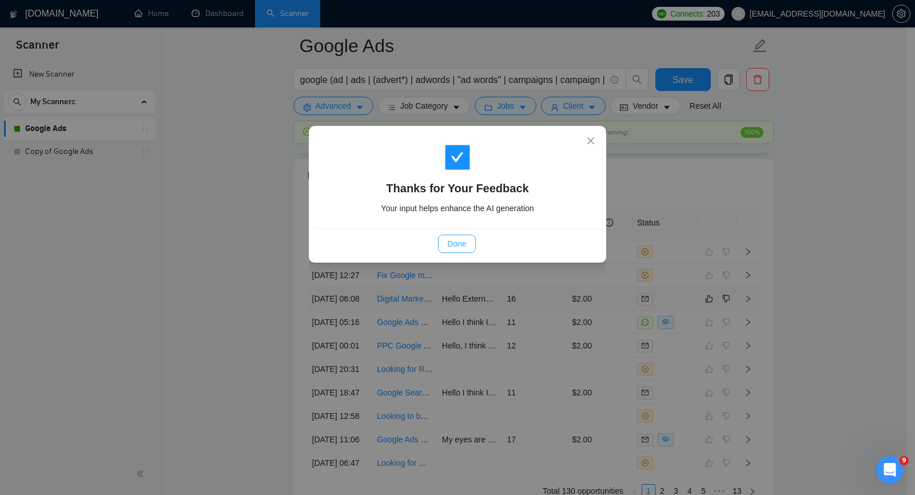
click at [467, 245] on button "Done" at bounding box center [456, 244] width 37 height 18
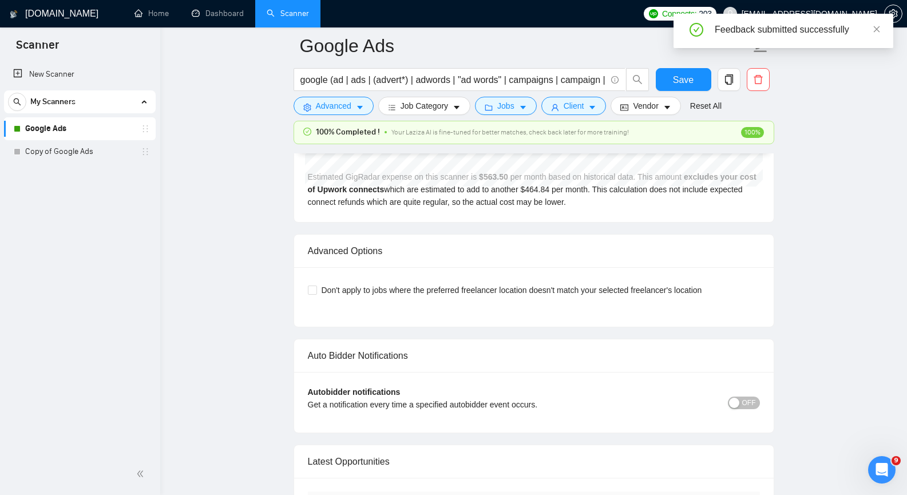
scroll to position [2545, 0]
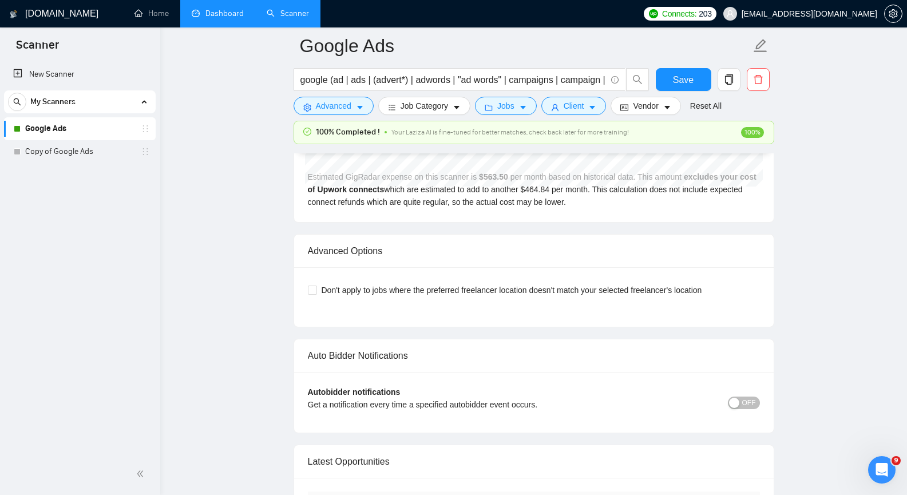
click at [216, 18] on link "Dashboard" at bounding box center [218, 14] width 52 height 10
